Goal: Use online tool/utility: Use online tool/utility

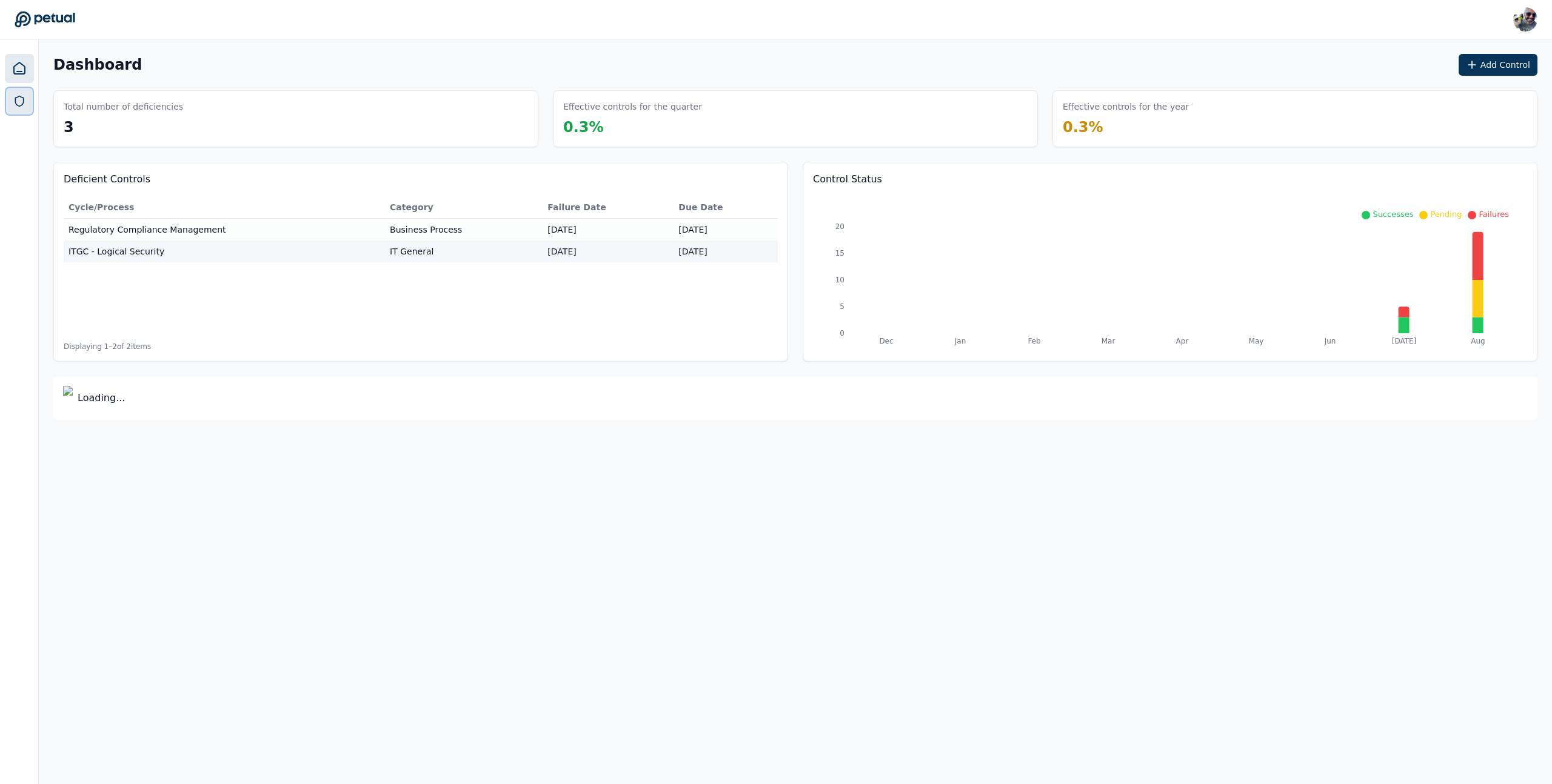
click at [23, 102] on icon at bounding box center [19, 101] width 8 height 10
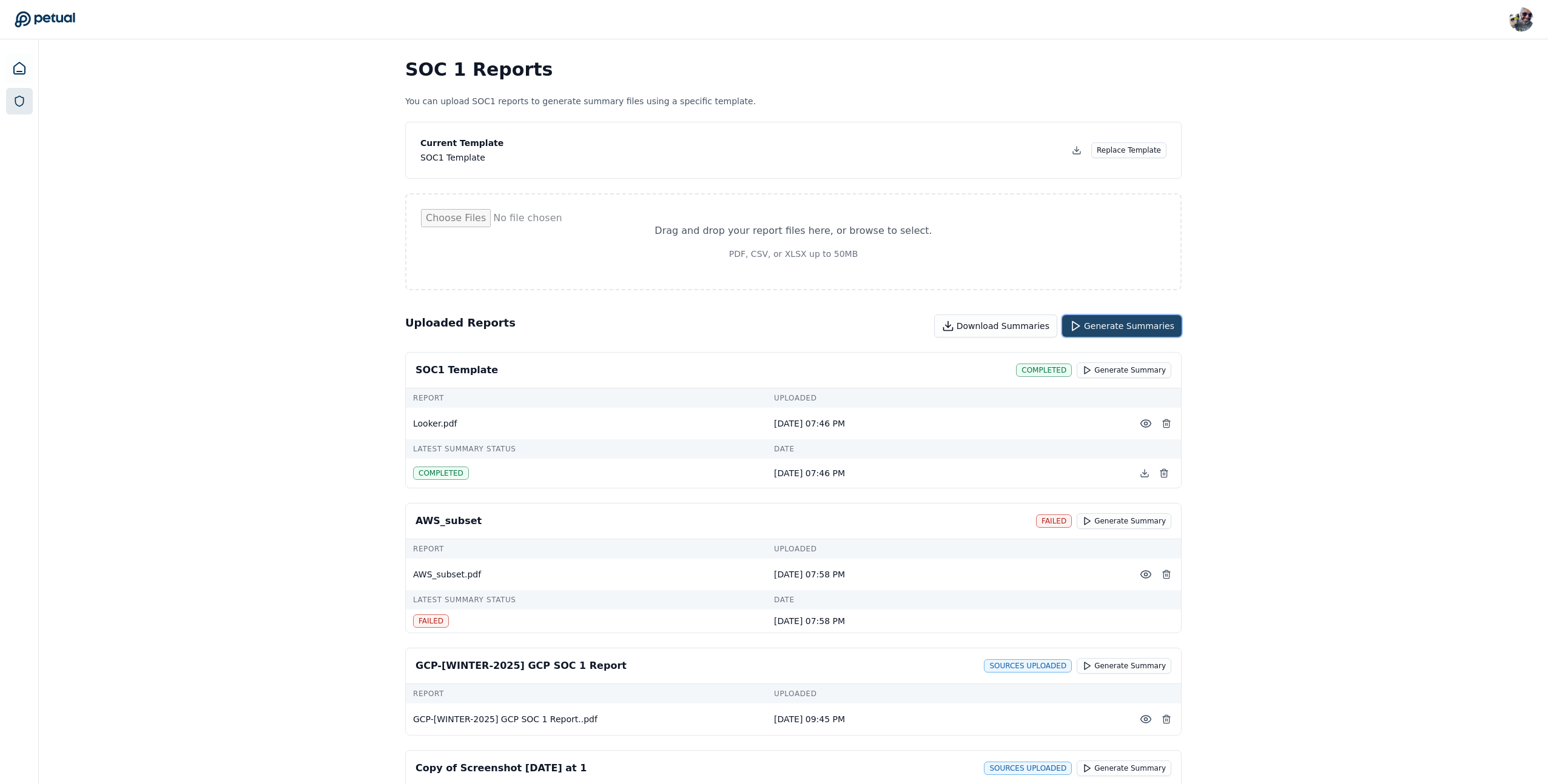
click at [1150, 327] on button "Generate Summaries" at bounding box center [1122, 326] width 120 height 22
click at [1524, 743] on div "Summary generation started for all reports." at bounding box center [1412, 744] width 252 height 43
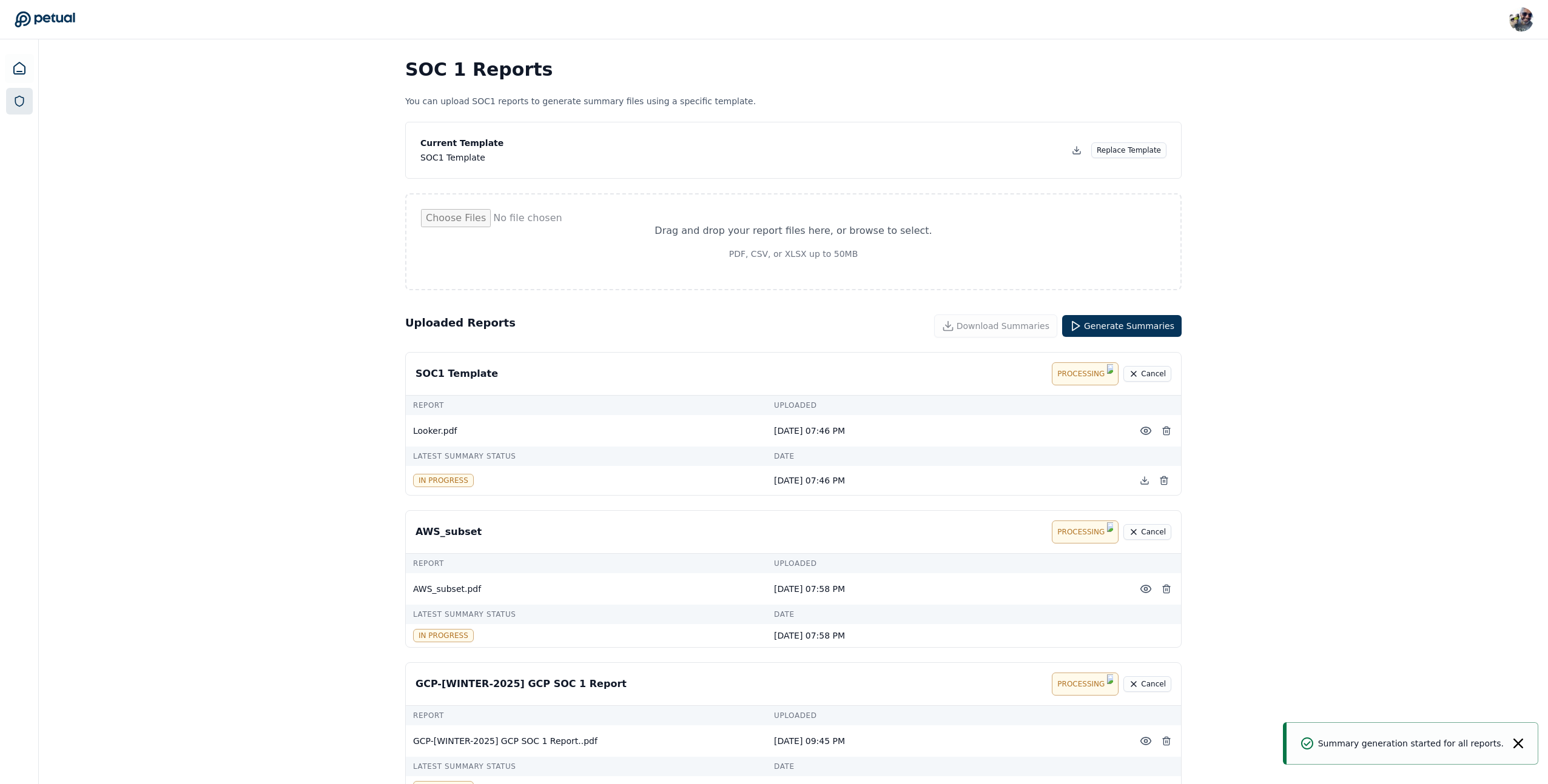
click at [1515, 746] on icon "Notifications (F8)" at bounding box center [1518, 744] width 9 height 9
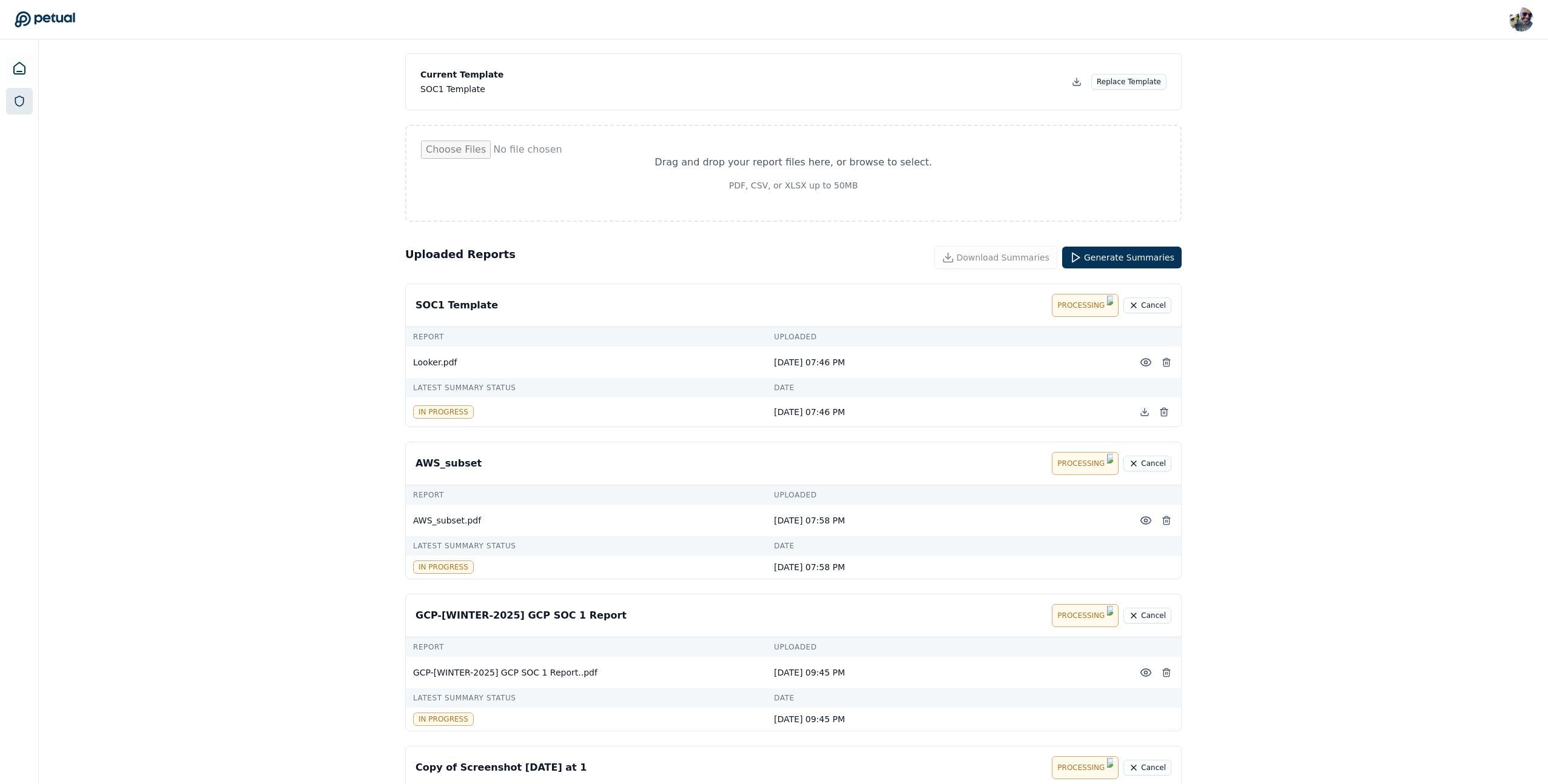
scroll to position [67, 0]
